Goal: Transaction & Acquisition: Purchase product/service

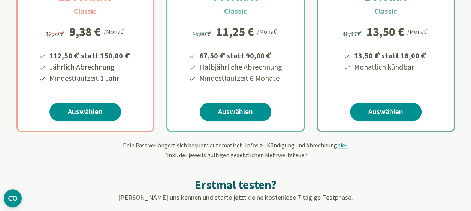
scroll to position [208, 0]
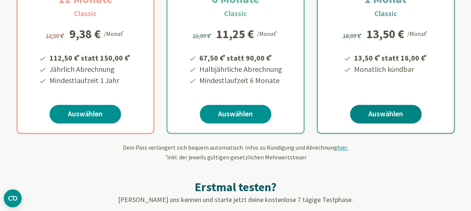
click at [389, 115] on link "Auswählen" at bounding box center [386, 114] width 72 height 19
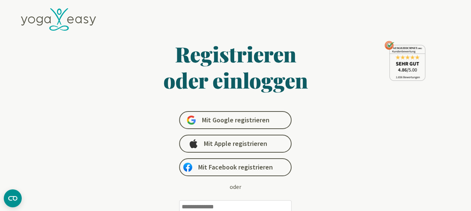
type input "**********"
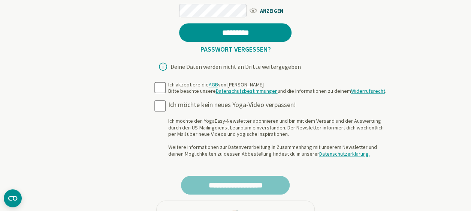
scroll to position [249, 0]
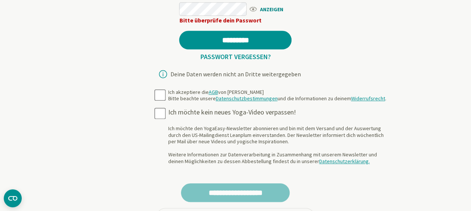
click at [268, 6] on span "ANZEIGEN" at bounding box center [269, 8] width 43 height 9
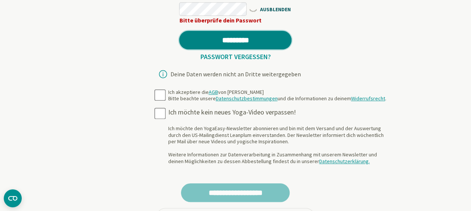
click at [251, 44] on input "*********" at bounding box center [235, 40] width 112 height 19
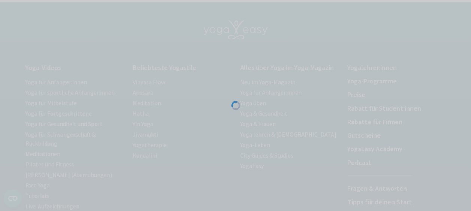
scroll to position [61, 0]
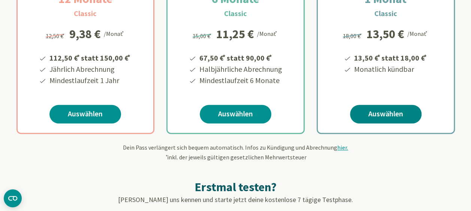
click at [401, 114] on link "Auswählen" at bounding box center [386, 114] width 72 height 19
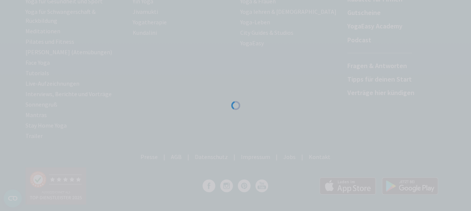
scroll to position [193, 0]
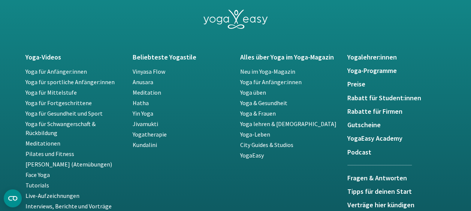
scroll to position [1303, 0]
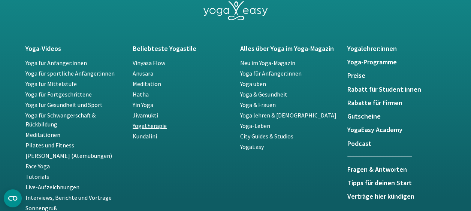
click at [144, 127] on link "Yogatherapie" at bounding box center [150, 125] width 34 height 7
